Goal: Check status: Check status

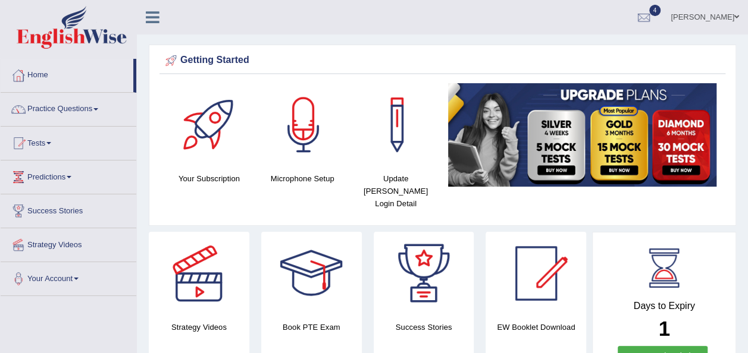
drag, startPoint x: 134, startPoint y: 83, endPoint x: 134, endPoint y: 119, distance: 36.3
click at [134, 119] on ul "Home Practice Questions Speaking Practice Read Aloud Repeat Sentence Describe I…" at bounding box center [69, 177] width 136 height 237
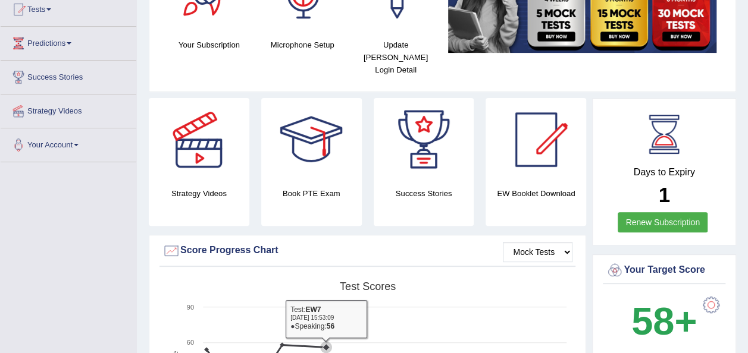
scroll to position [119, 0]
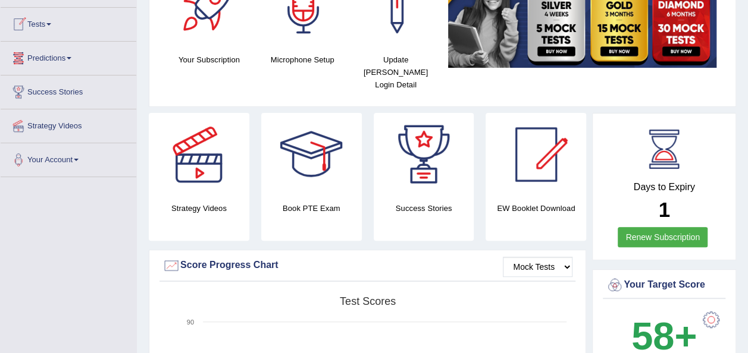
click at [56, 19] on link "Tests" at bounding box center [69, 23] width 136 height 30
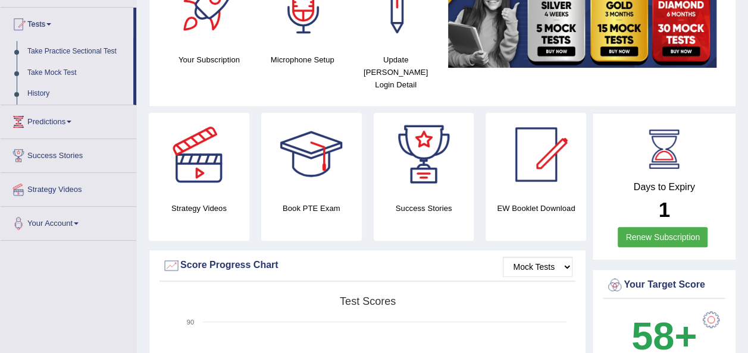
click at [75, 70] on link "Take Mock Test" at bounding box center [77, 72] width 111 height 21
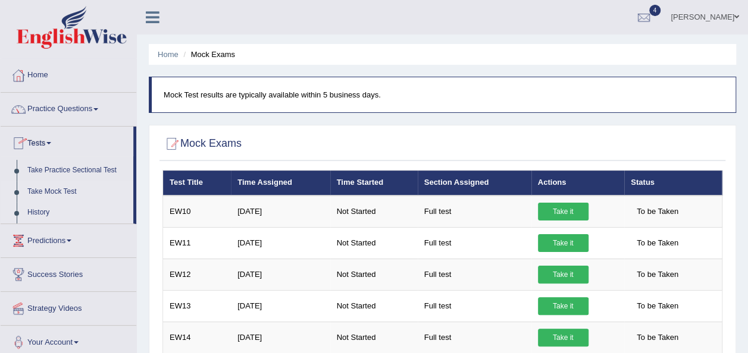
click at [51, 208] on link "History" at bounding box center [77, 212] width 111 height 21
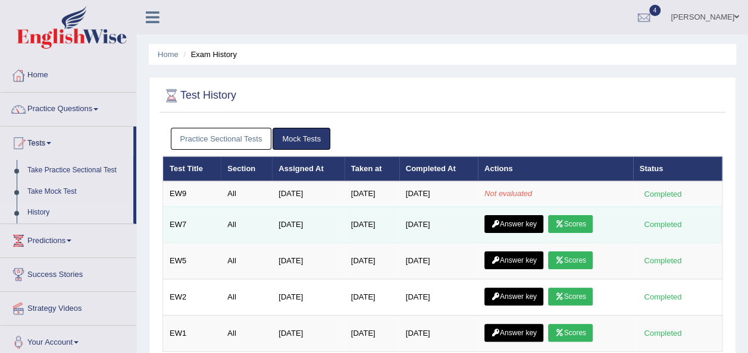
click at [576, 218] on link "Scores" at bounding box center [570, 224] width 44 height 18
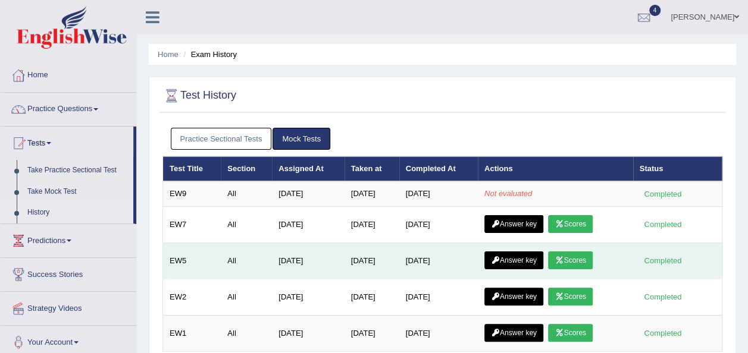
click at [574, 262] on link "Scores" at bounding box center [570, 261] width 44 height 18
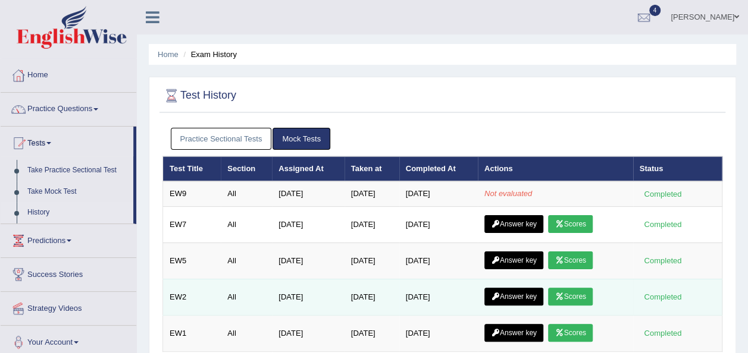
click at [575, 295] on link "Scores" at bounding box center [570, 297] width 44 height 18
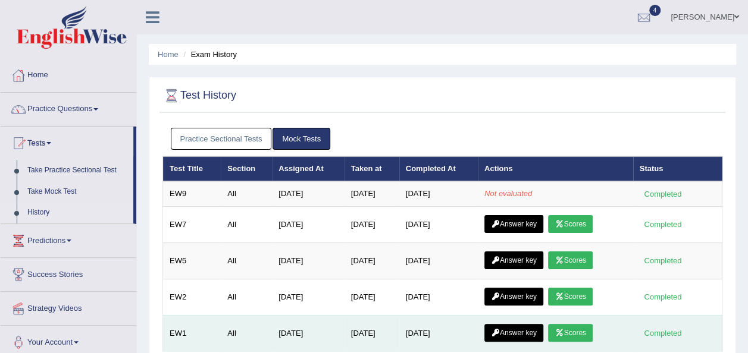
click at [576, 333] on link "Scores" at bounding box center [570, 333] width 44 height 18
